Goal: Information Seeking & Learning: Find specific fact

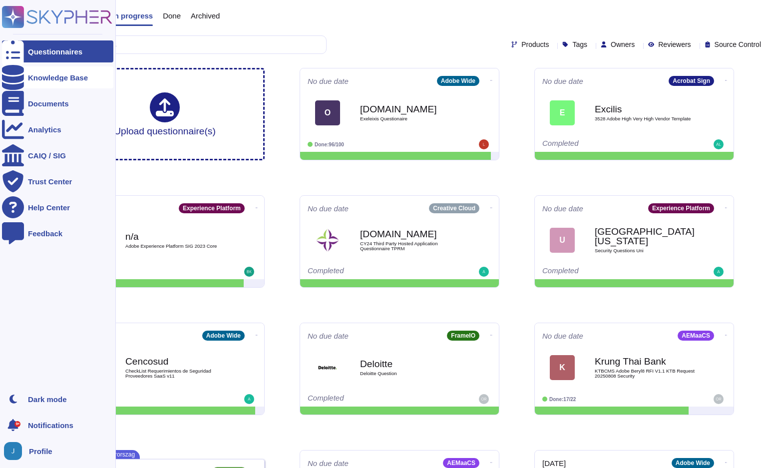
click at [15, 80] on icon at bounding box center [13, 77] width 22 height 25
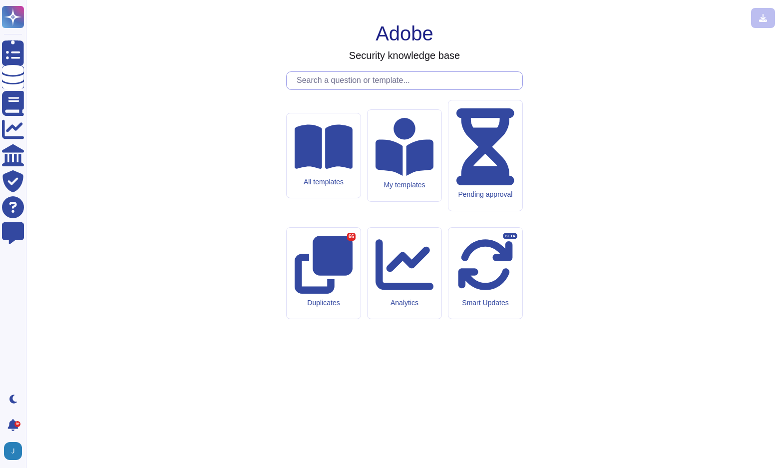
click at [497, 89] on input "text" at bounding box center [407, 80] width 231 height 17
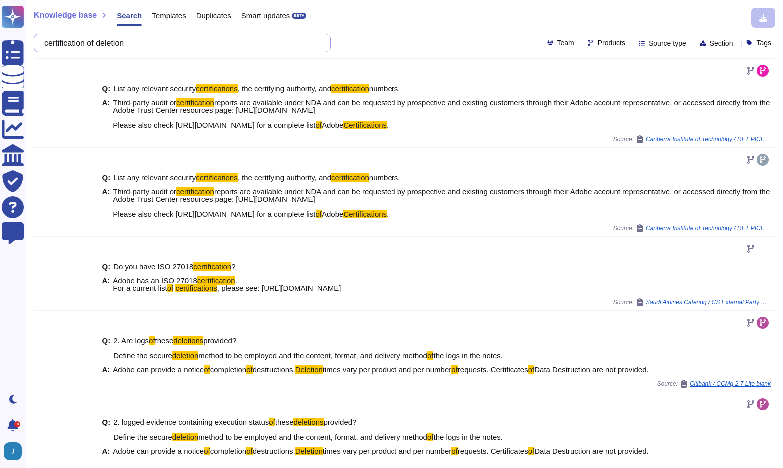
click at [152, 43] on input "certification of deletion" at bounding box center [179, 42] width 281 height 17
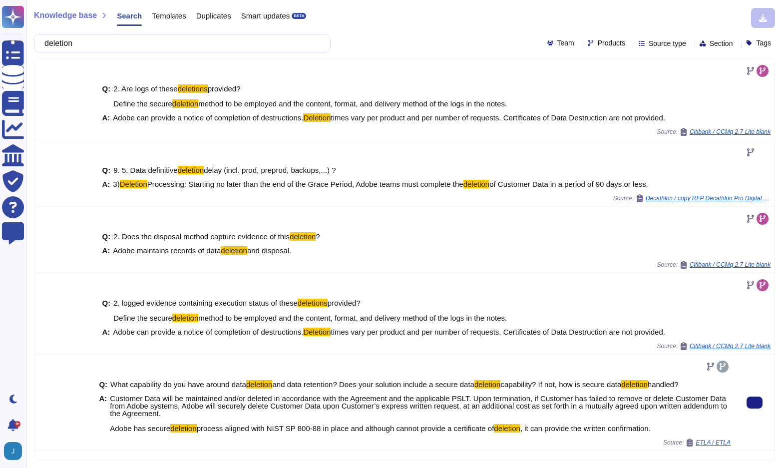
click at [239, 432] on span "process aligned with NIST SP 800-88 in place and although cannot provide a cert…" at bounding box center [346, 428] width 298 height 8
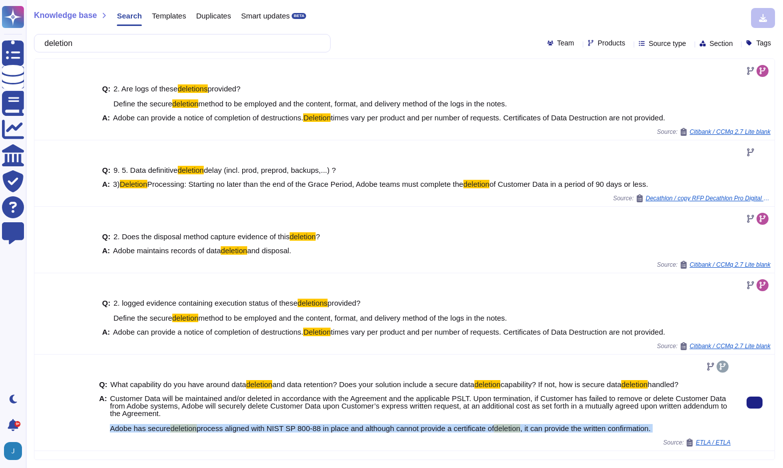
click at [239, 432] on span "process aligned with NIST SP 800-88 in place and although cannot provide a cert…" at bounding box center [346, 428] width 298 height 8
copy span "Adobe has secure deletion process aligned with NIST SP 800-88 in place and alth…"
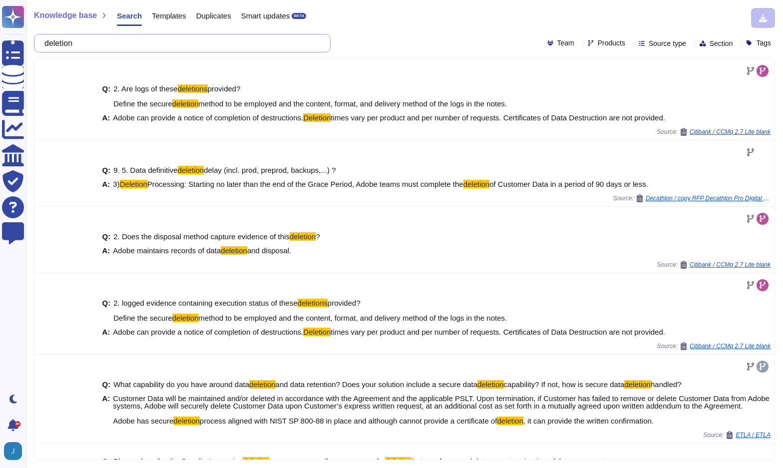
click at [208, 42] on input "deletion" at bounding box center [179, 42] width 281 height 17
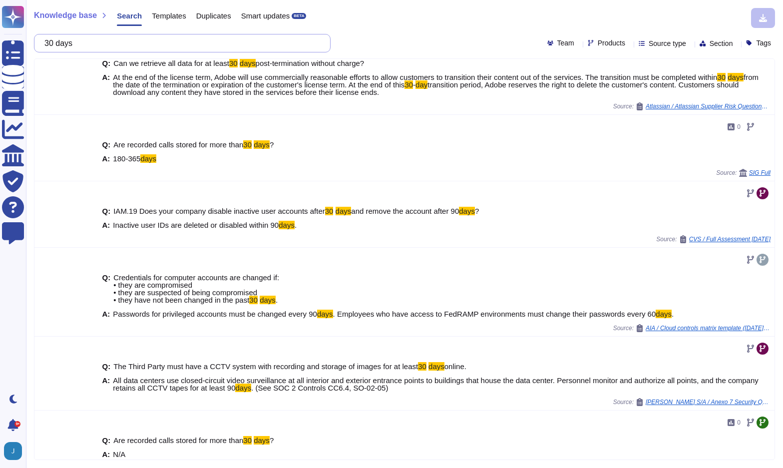
scroll to position [240, 0]
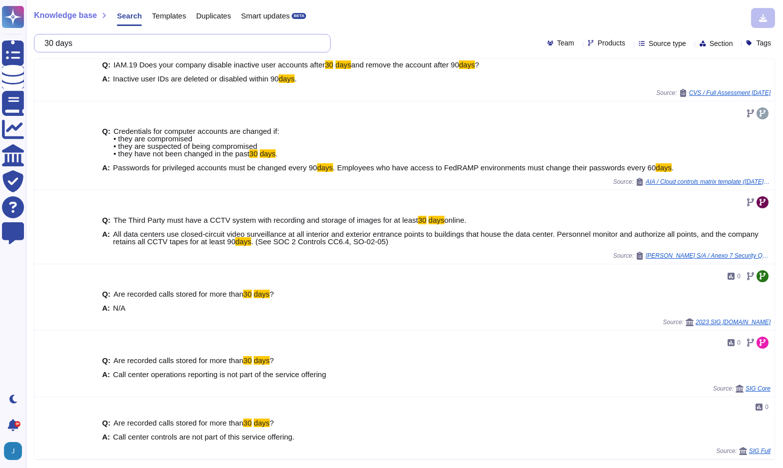
click at [168, 41] on input "30 days" at bounding box center [179, 42] width 281 height 17
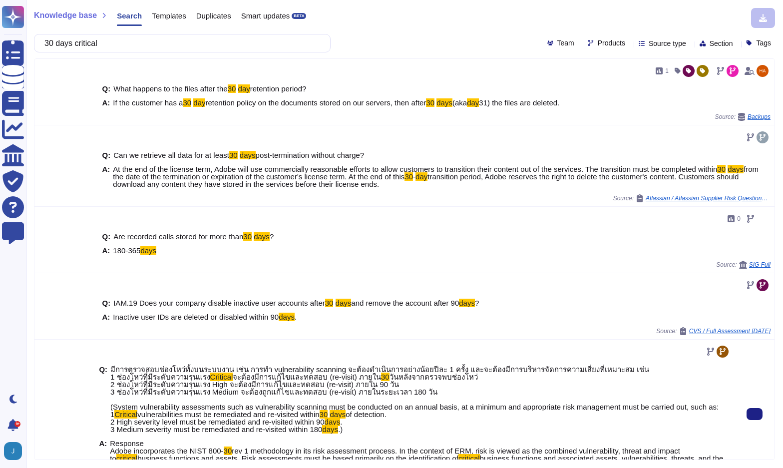
type input "30 days critical"
